Goal: Navigation & Orientation: Find specific page/section

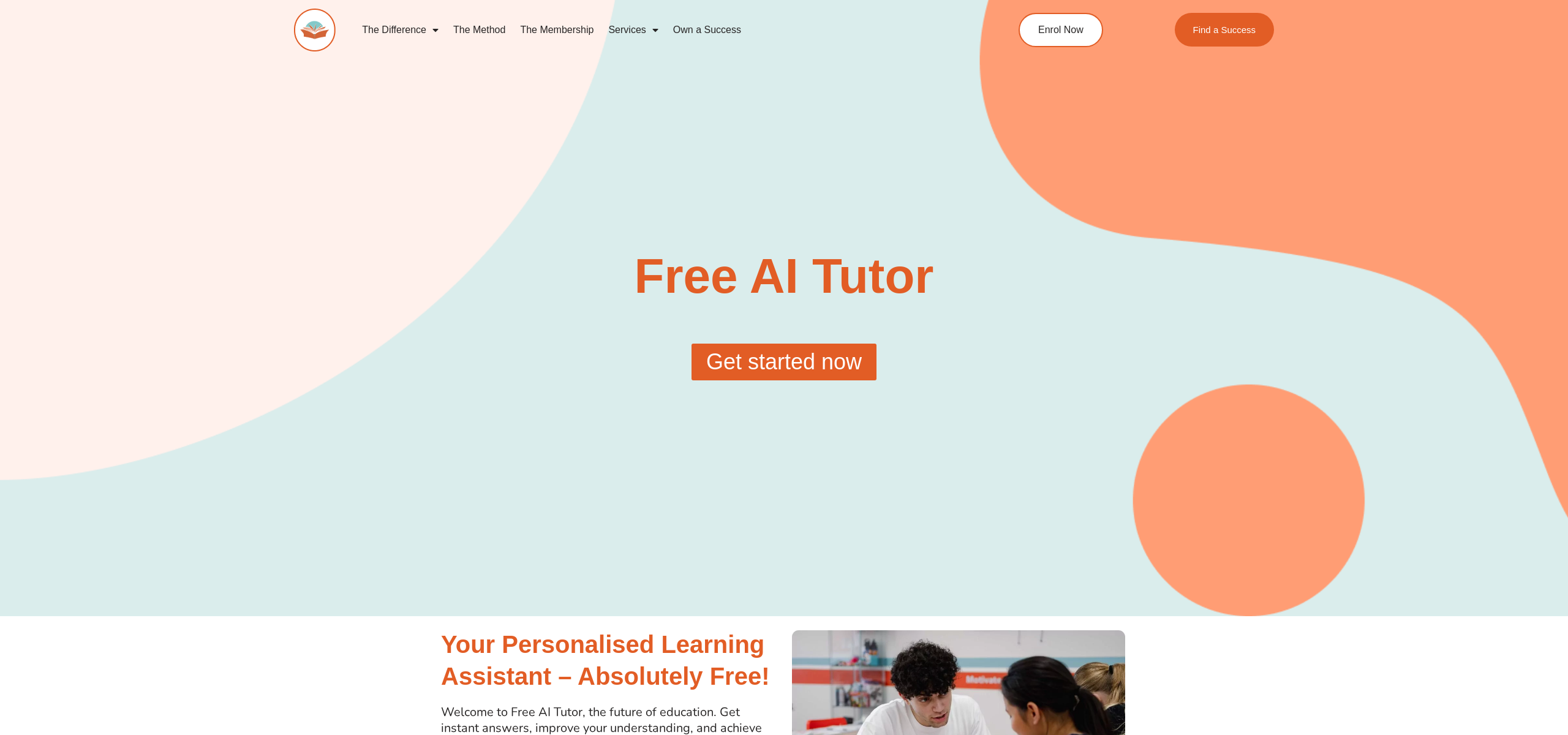
click at [434, 32] on span "Menu" at bounding box center [432, 30] width 12 height 22
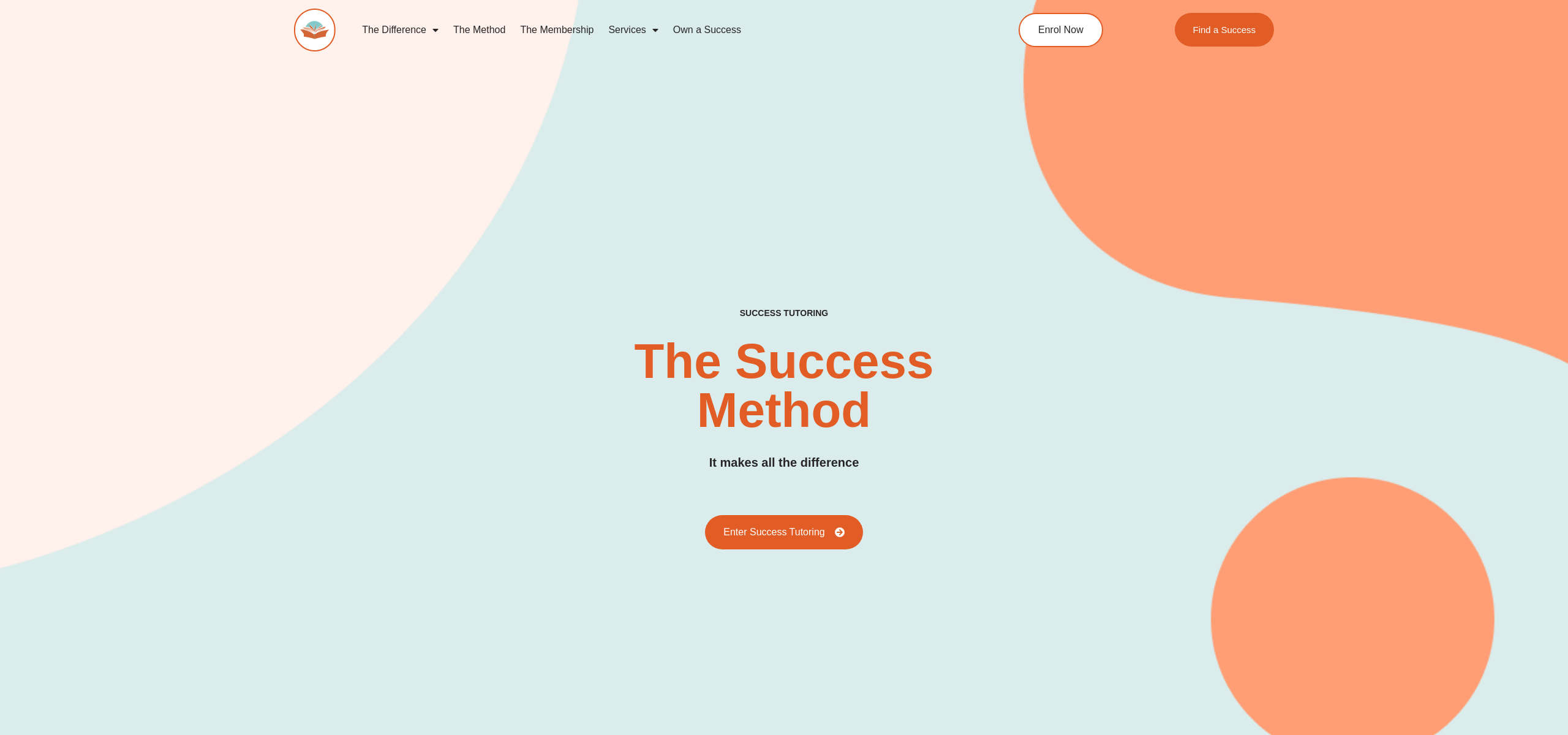
click at [560, 30] on link "The Membership" at bounding box center [557, 30] width 88 height 28
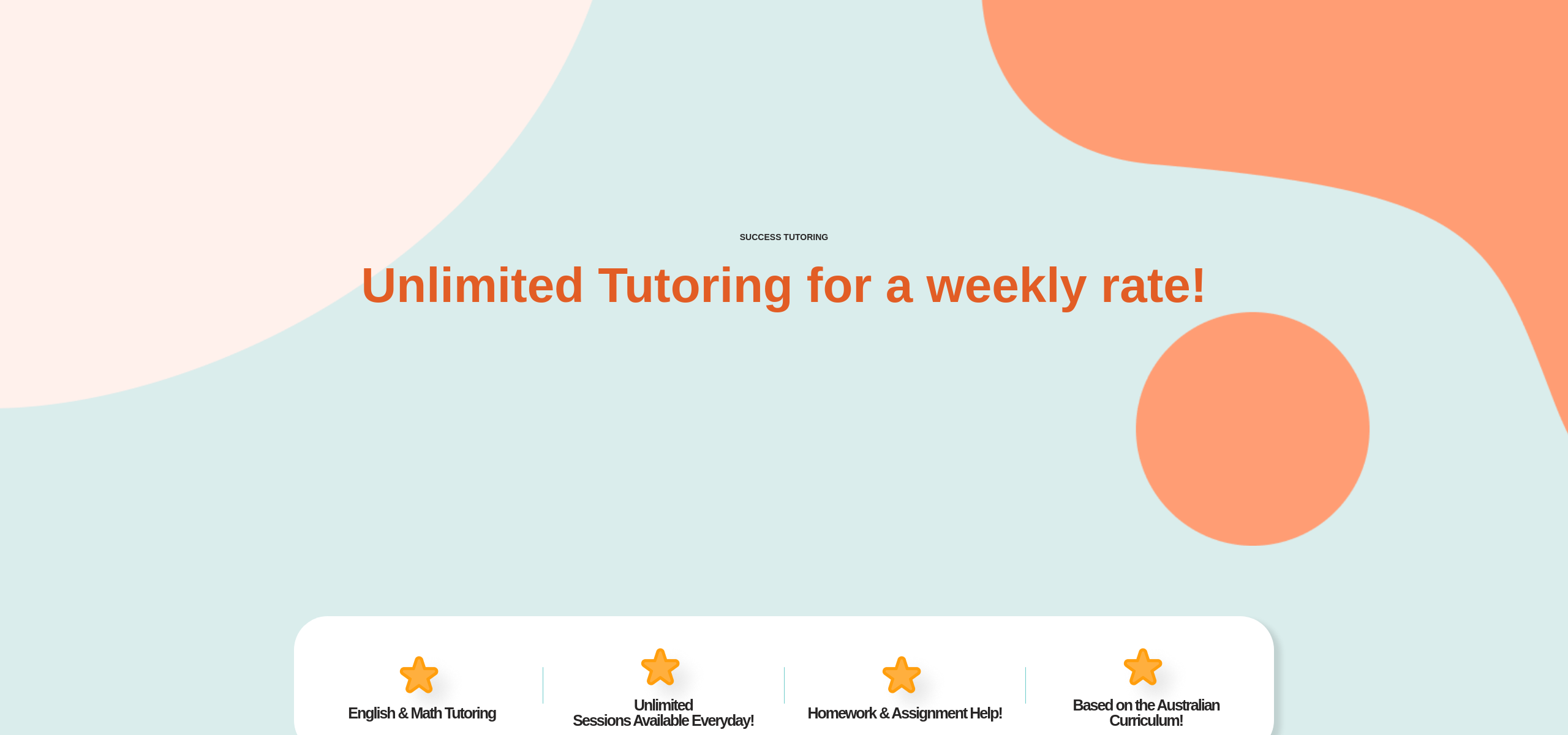
scroll to position [77, 0]
